Goal: Information Seeking & Learning: Learn about a topic

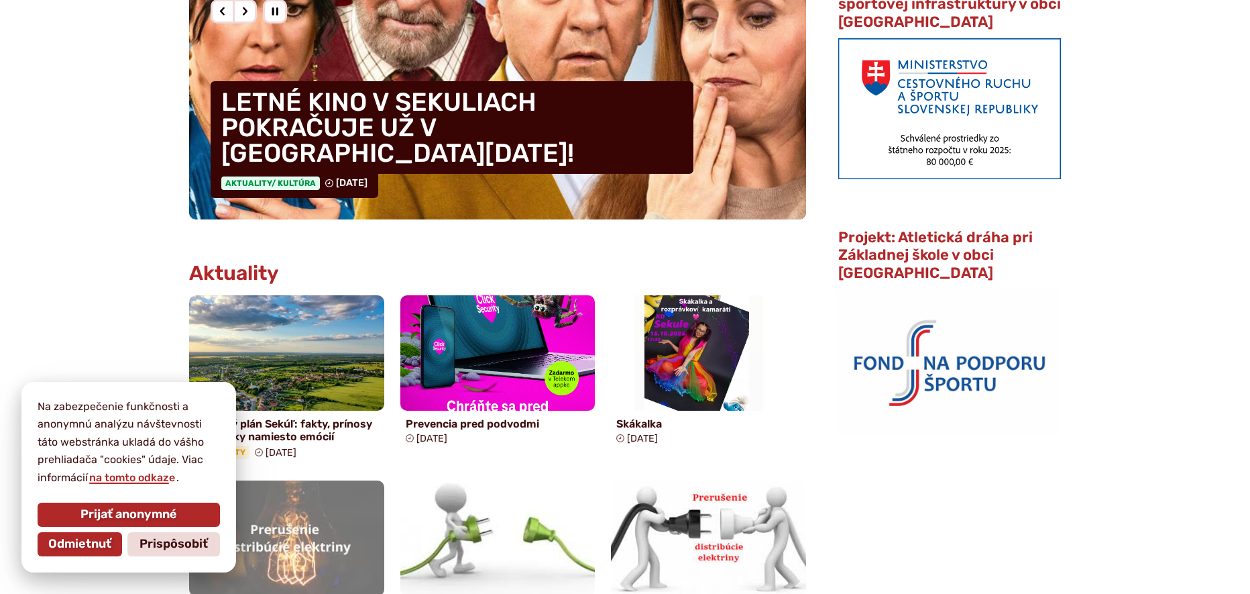
scroll to position [520, 0]
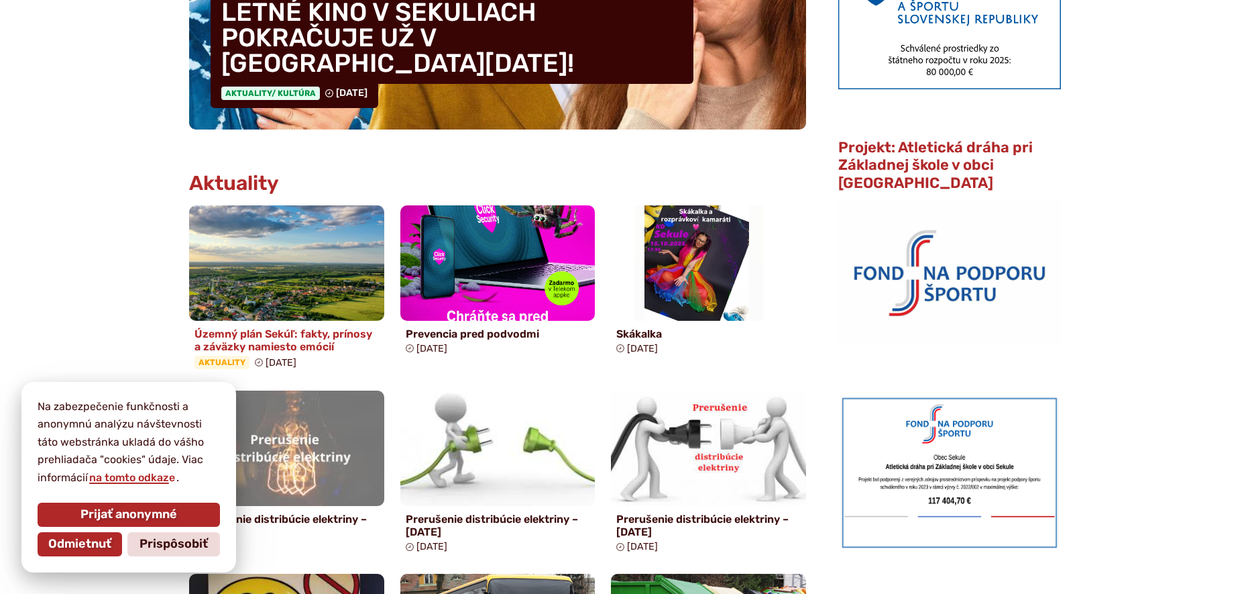
click at [309, 335] on h4 "Územný plán Sekúľ: fakty, prínosy a záväzky namiesto emócií" at bounding box center [287, 339] width 184 height 25
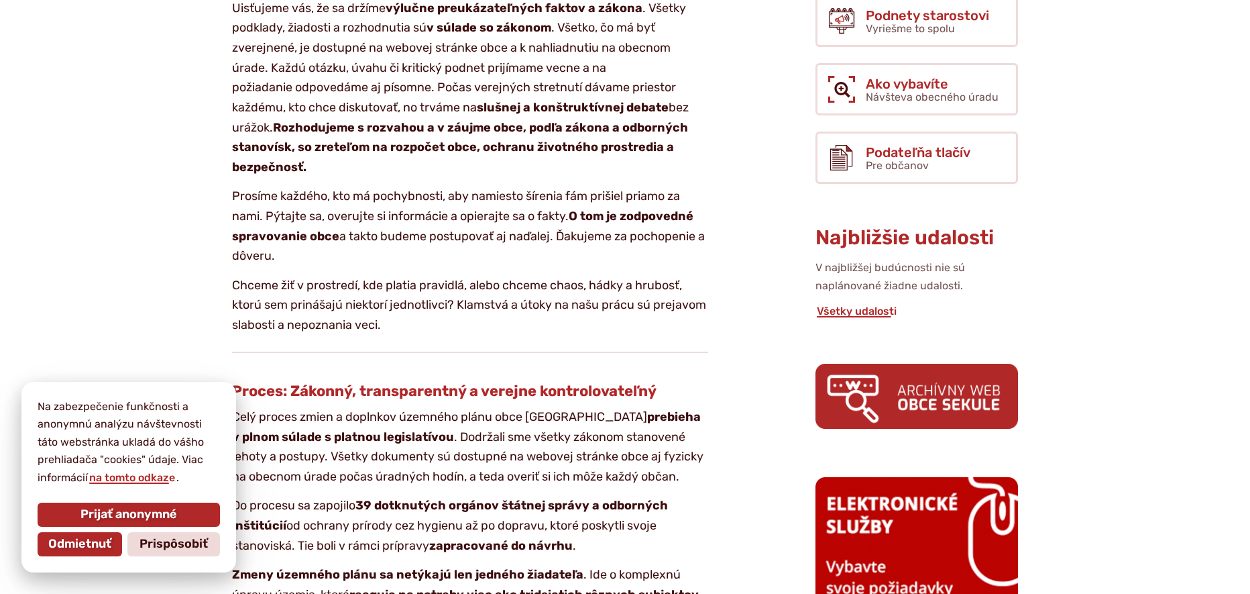
scroll to position [520, 0]
click at [89, 542] on span "Odmietnuť" at bounding box center [79, 544] width 63 height 15
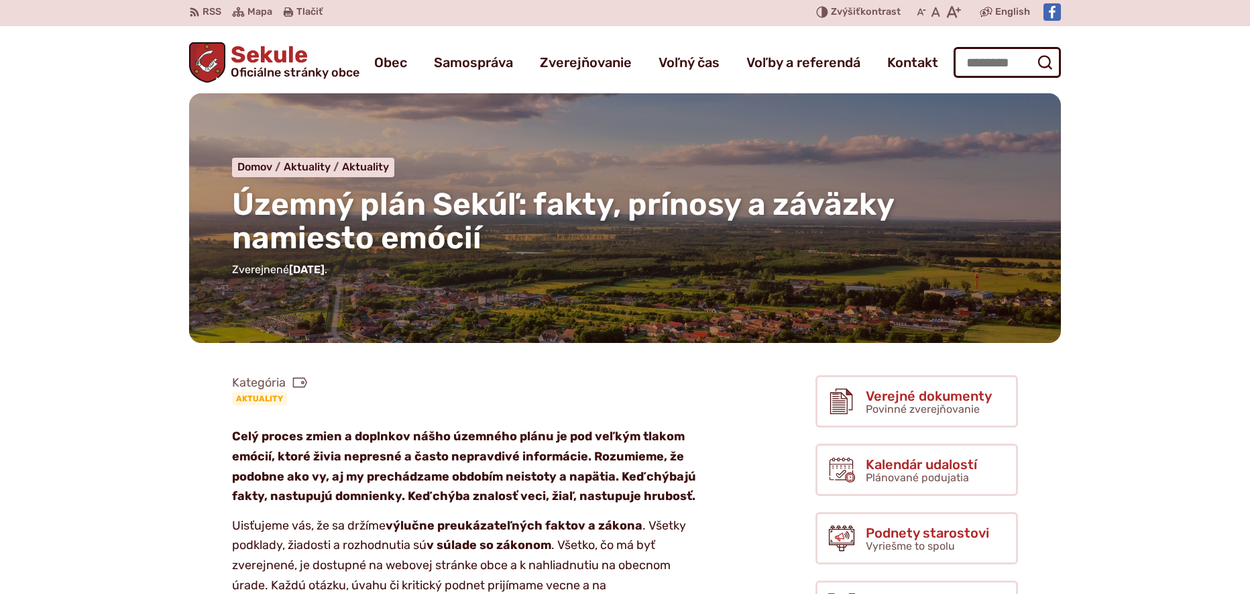
scroll to position [0, 0]
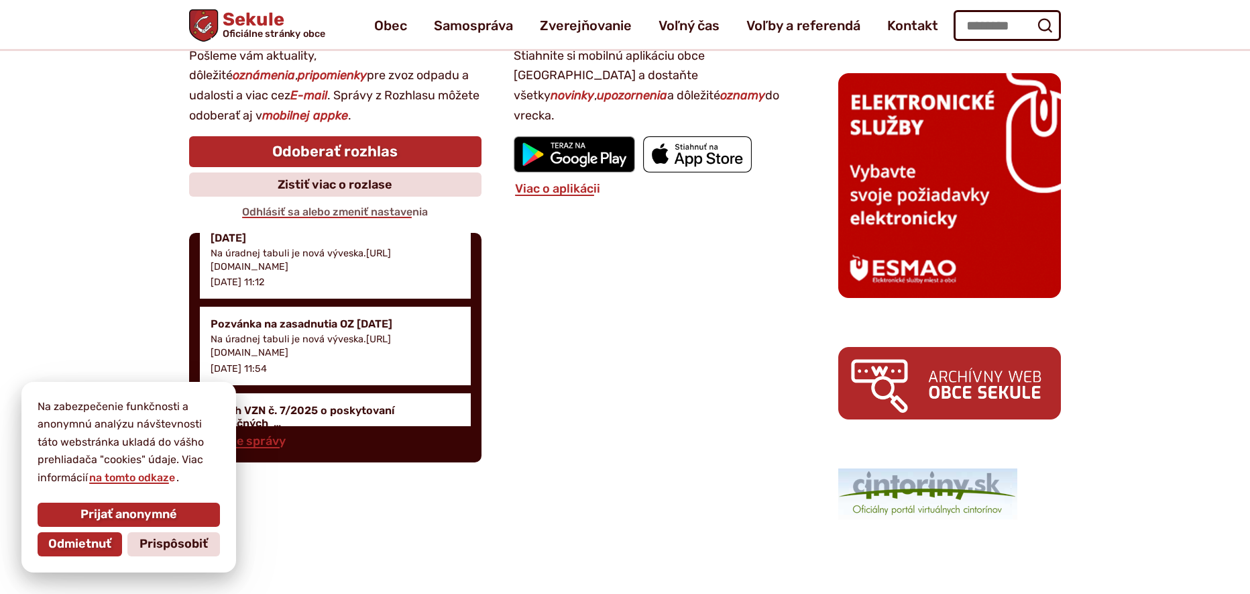
scroll to position [268, 0]
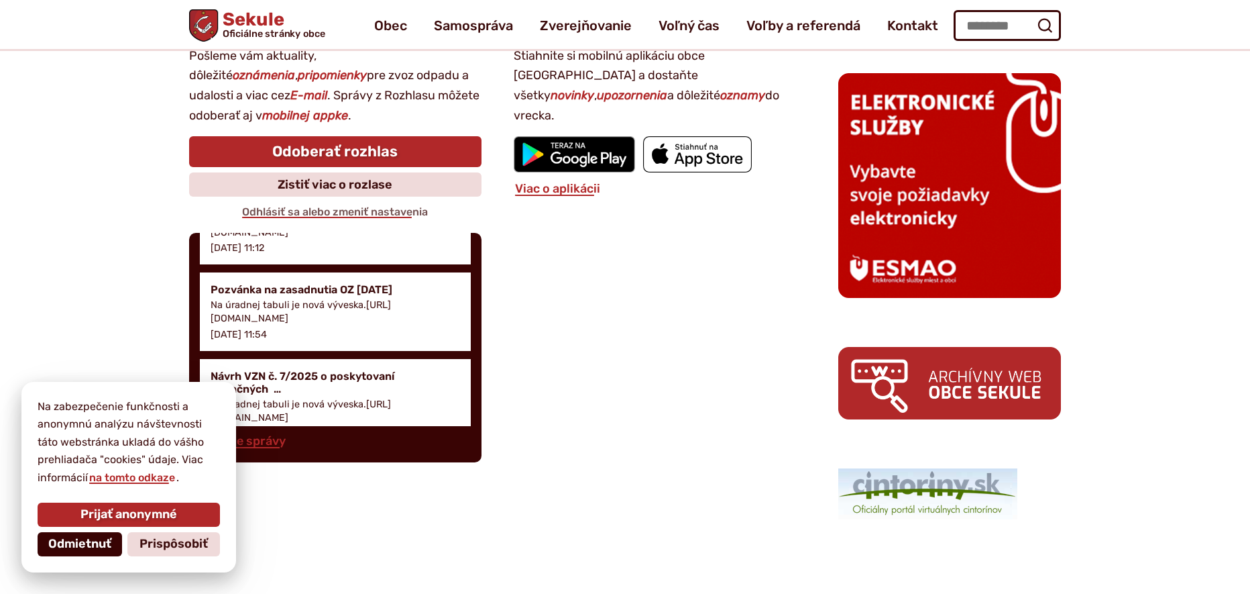
click at [95, 537] on span "Odmietnuť" at bounding box center [79, 544] width 63 height 15
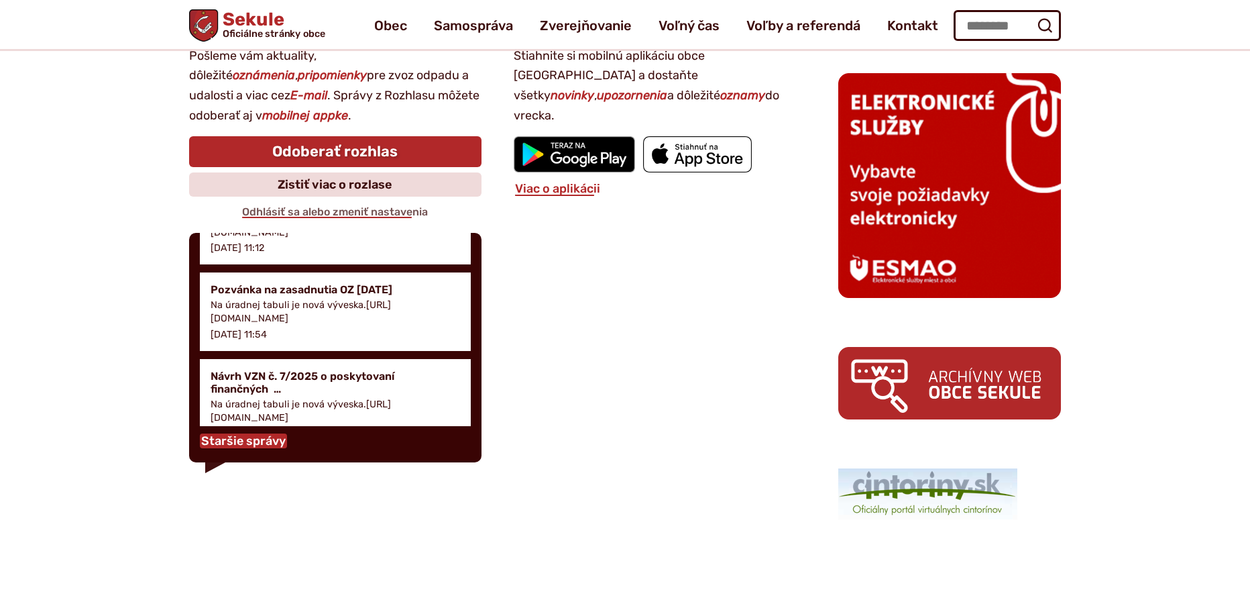
click at [246, 441] on link "Staršie správy" at bounding box center [243, 440] width 87 height 15
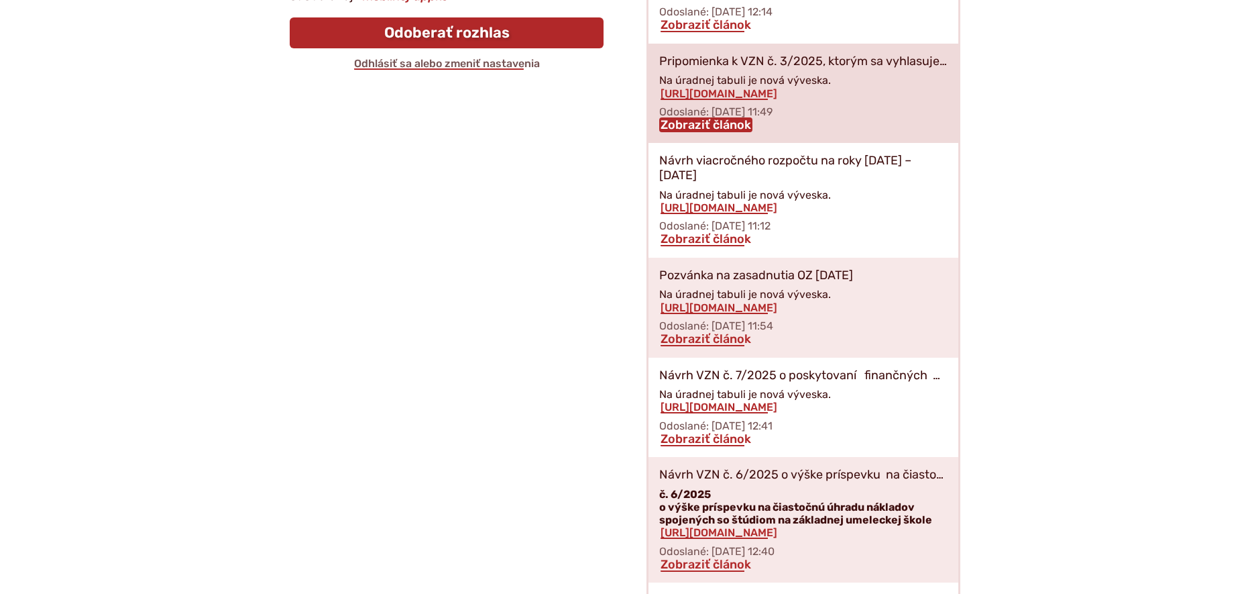
scroll to position [359, 0]
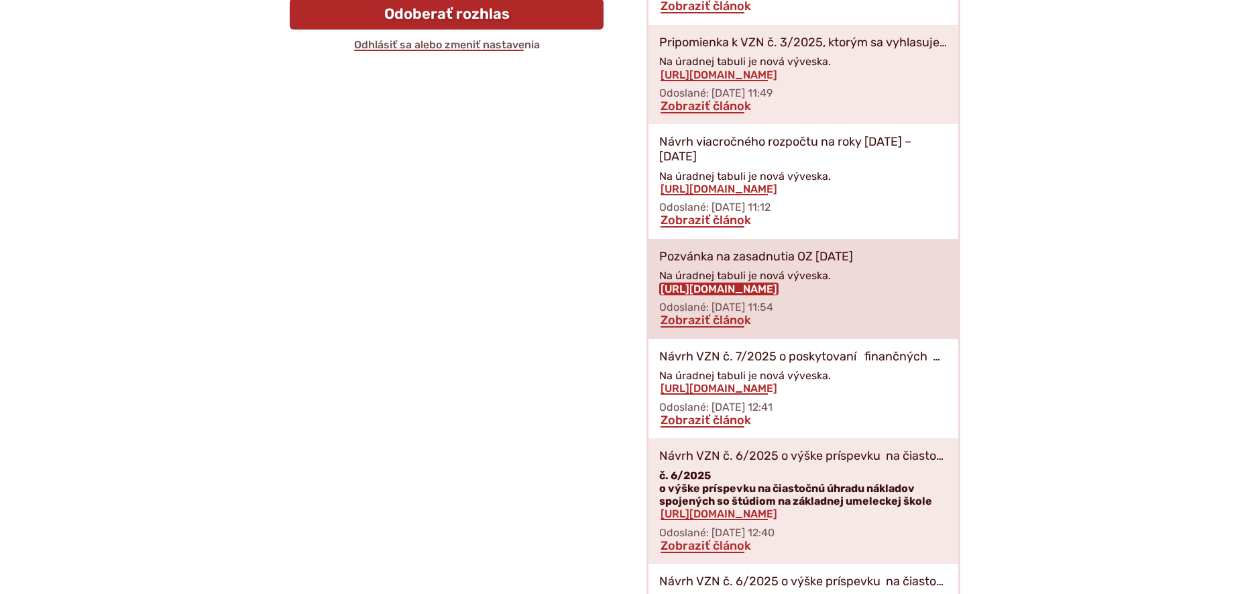
click at [726, 282] on link "https://obecsekule.sk?p=10854" at bounding box center [718, 288] width 119 height 13
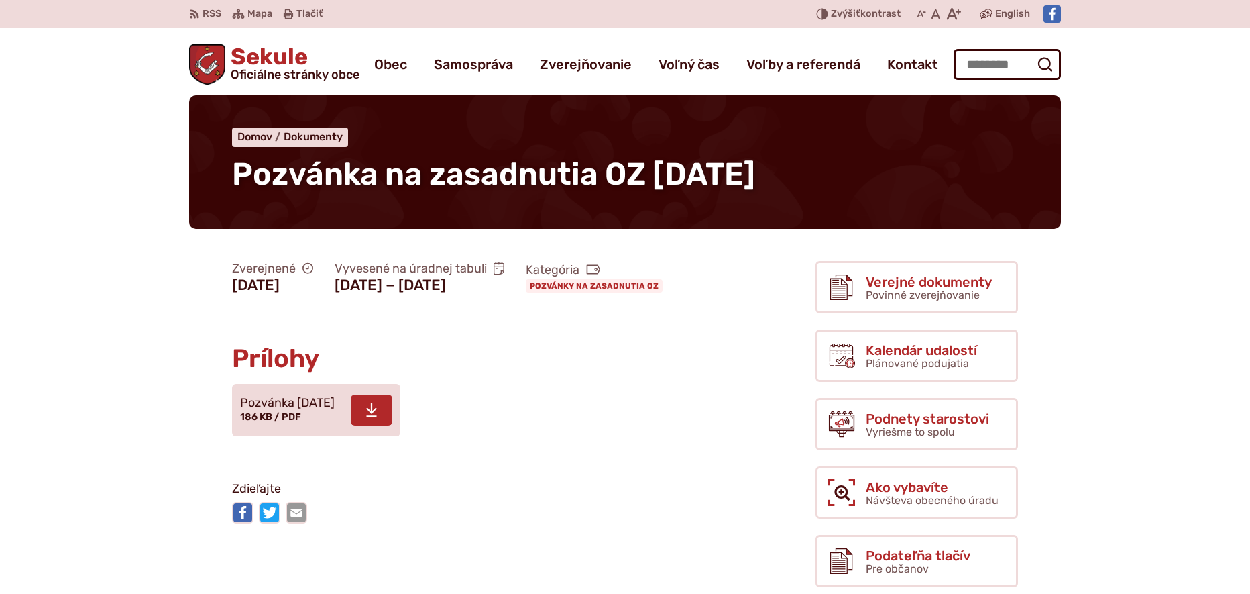
click at [377, 417] on use at bounding box center [371, 410] width 11 height 14
